Goal: Task Accomplishment & Management: Manage account settings

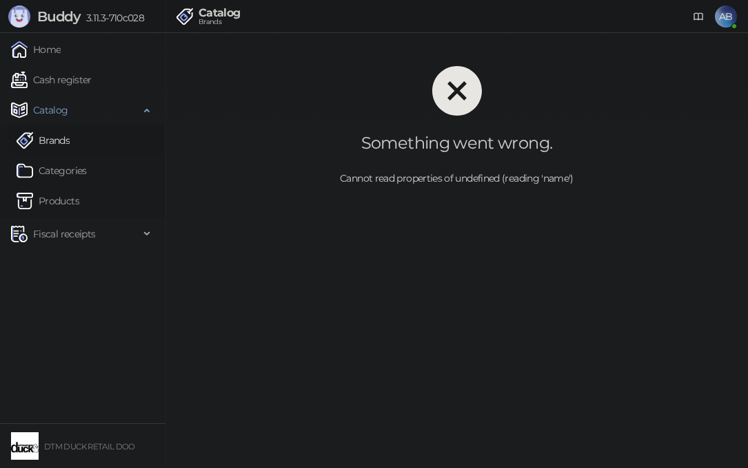
click at [458, 85] on icon "close-circle" at bounding box center [457, 91] width 50 height 50
click at [433, 178] on div "Cannot read properties of undefined (reading 'name')" at bounding box center [456, 178] width 538 height 15
click at [432, 178] on div "Cannot read properties of undefined (reading 'name')" at bounding box center [456, 178] width 538 height 15
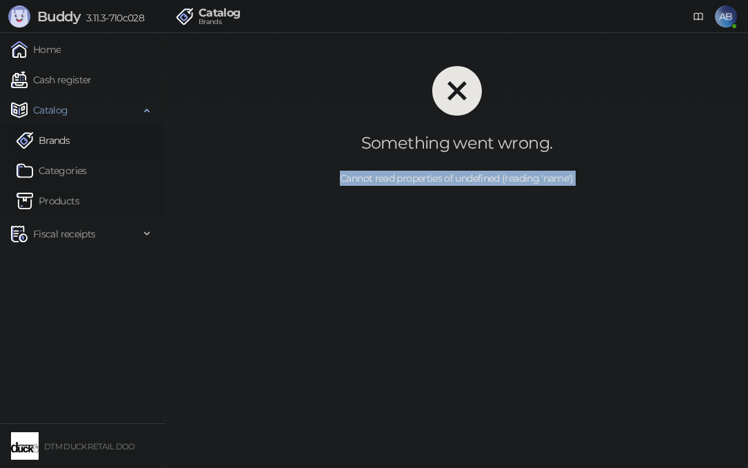
click at [433, 178] on div "Cannot read properties of undefined (reading 'name')" at bounding box center [456, 178] width 538 height 15
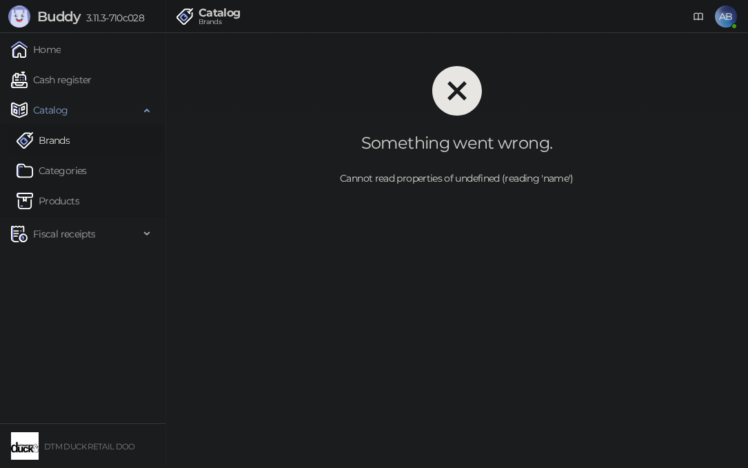
click at [731, 16] on span "AB" at bounding box center [725, 17] width 22 height 22
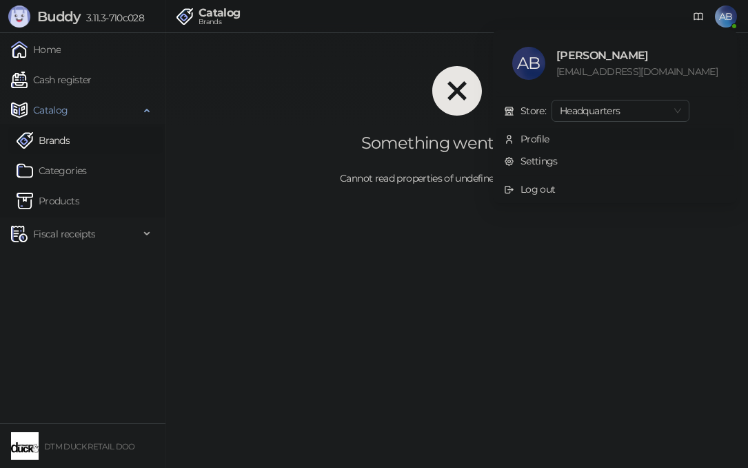
click at [549, 140] on div "Profile" at bounding box center [534, 139] width 29 height 15
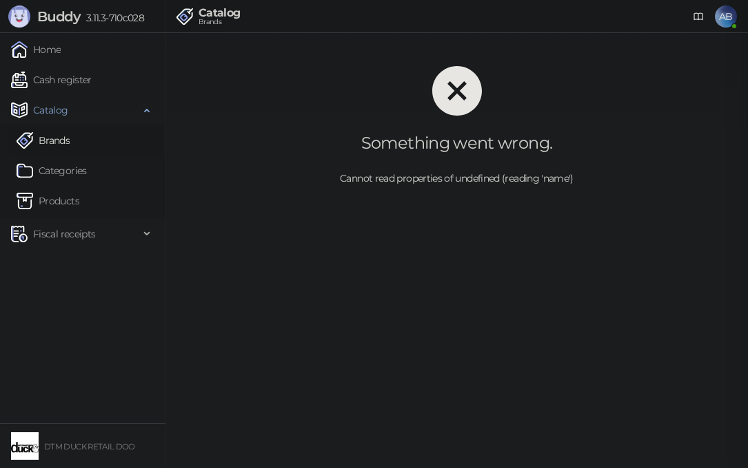
click at [569, 160] on div at bounding box center [374, 234] width 748 height 468
click at [728, 14] on span "AB" at bounding box center [725, 17] width 22 height 22
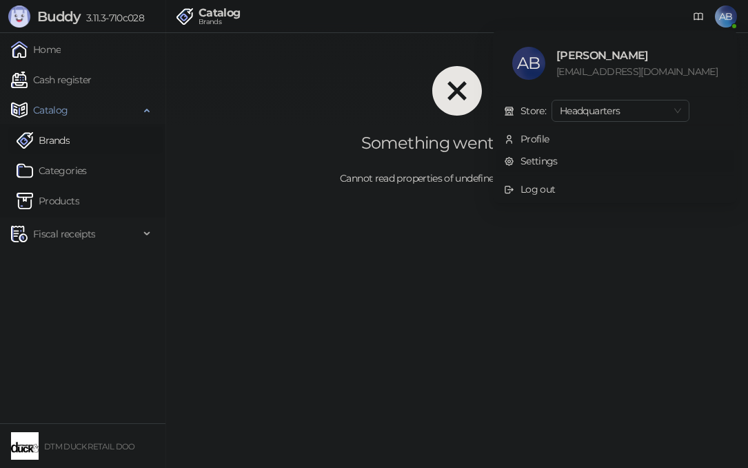
click at [557, 158] on link "Settings" at bounding box center [531, 161] width 54 height 12
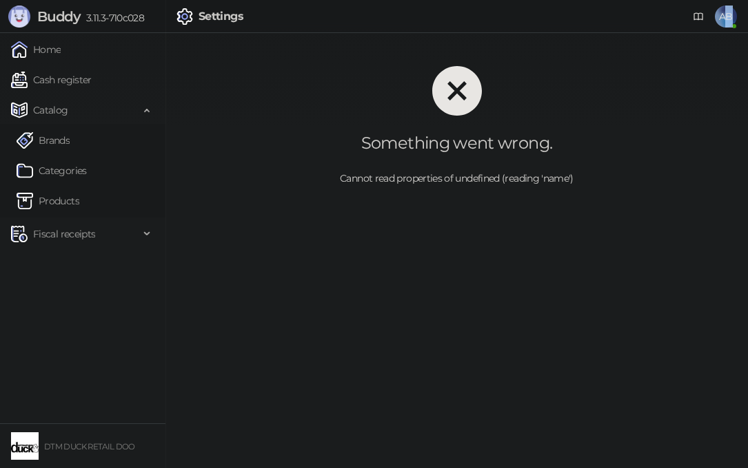
click at [735, 6] on span "AB" at bounding box center [725, 17] width 22 height 22
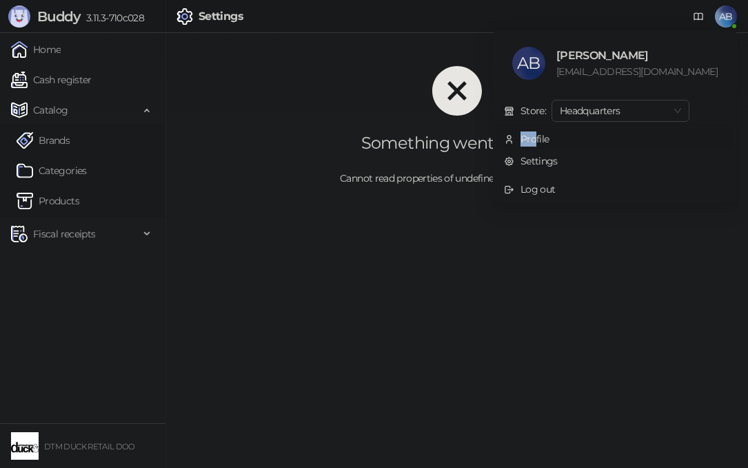
click at [566, 131] on li "Profile" at bounding box center [614, 139] width 238 height 22
click at [573, 136] on div at bounding box center [374, 234] width 748 height 468
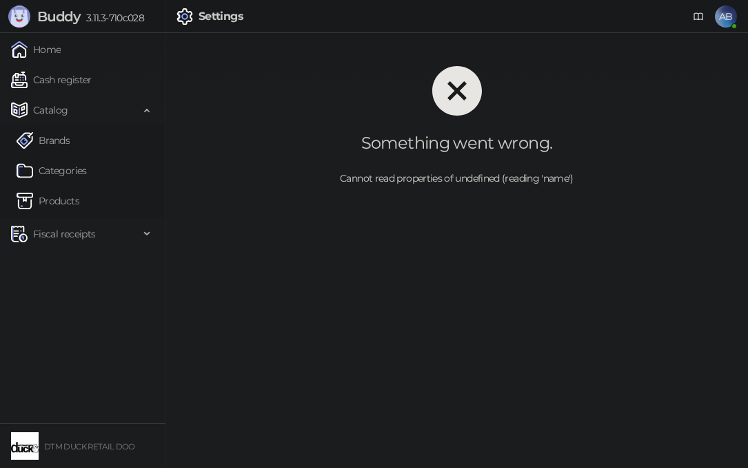
click at [66, 264] on ul "Home Cash register Catalog Brands Categories Products Fiscal receipts Issued re…" at bounding box center [82, 228] width 165 height 391
